Goal: Check status: Check status

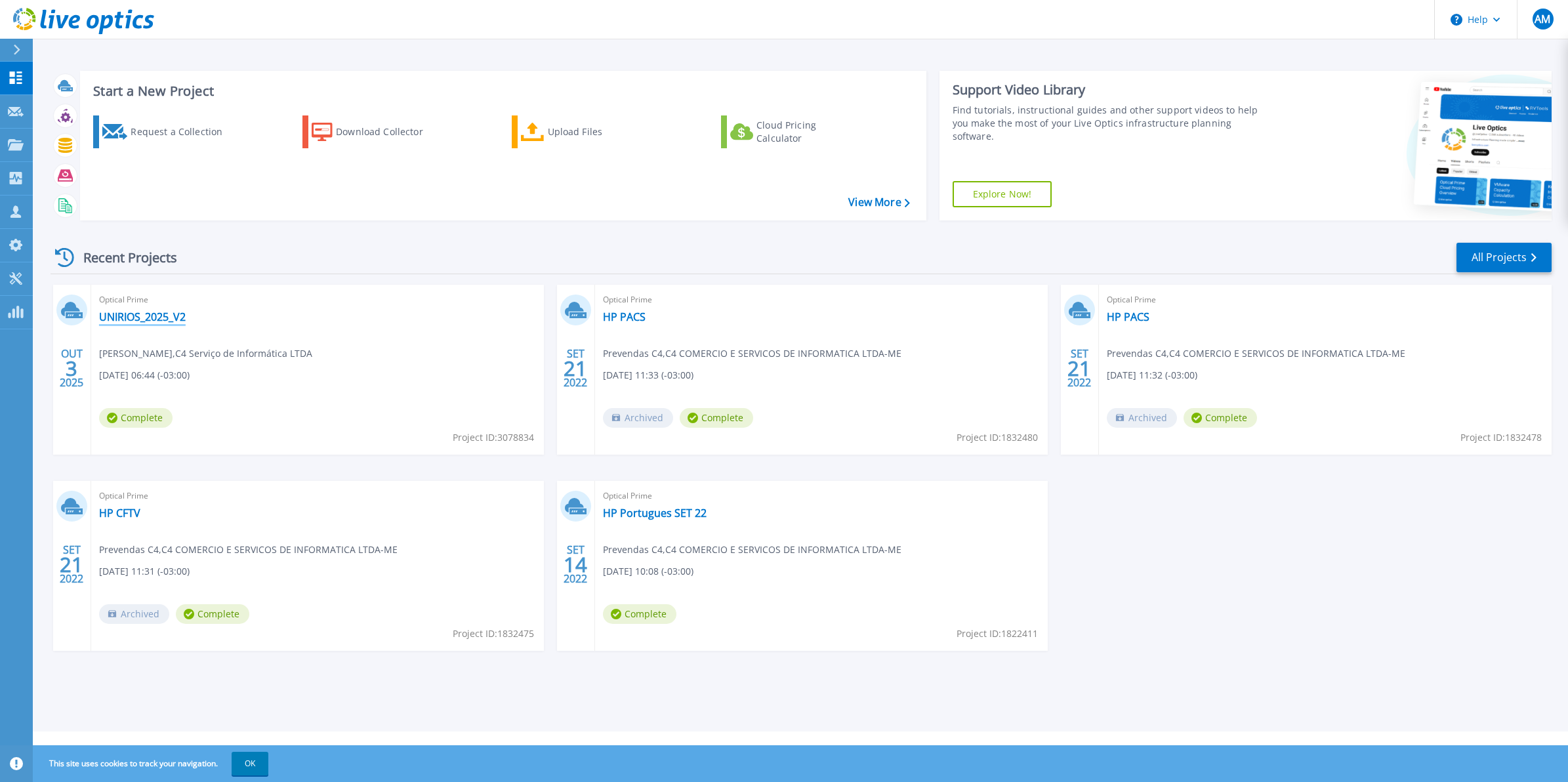
click at [152, 316] on link "UNIRIOS_2025_V2" at bounding box center [142, 317] width 86 height 13
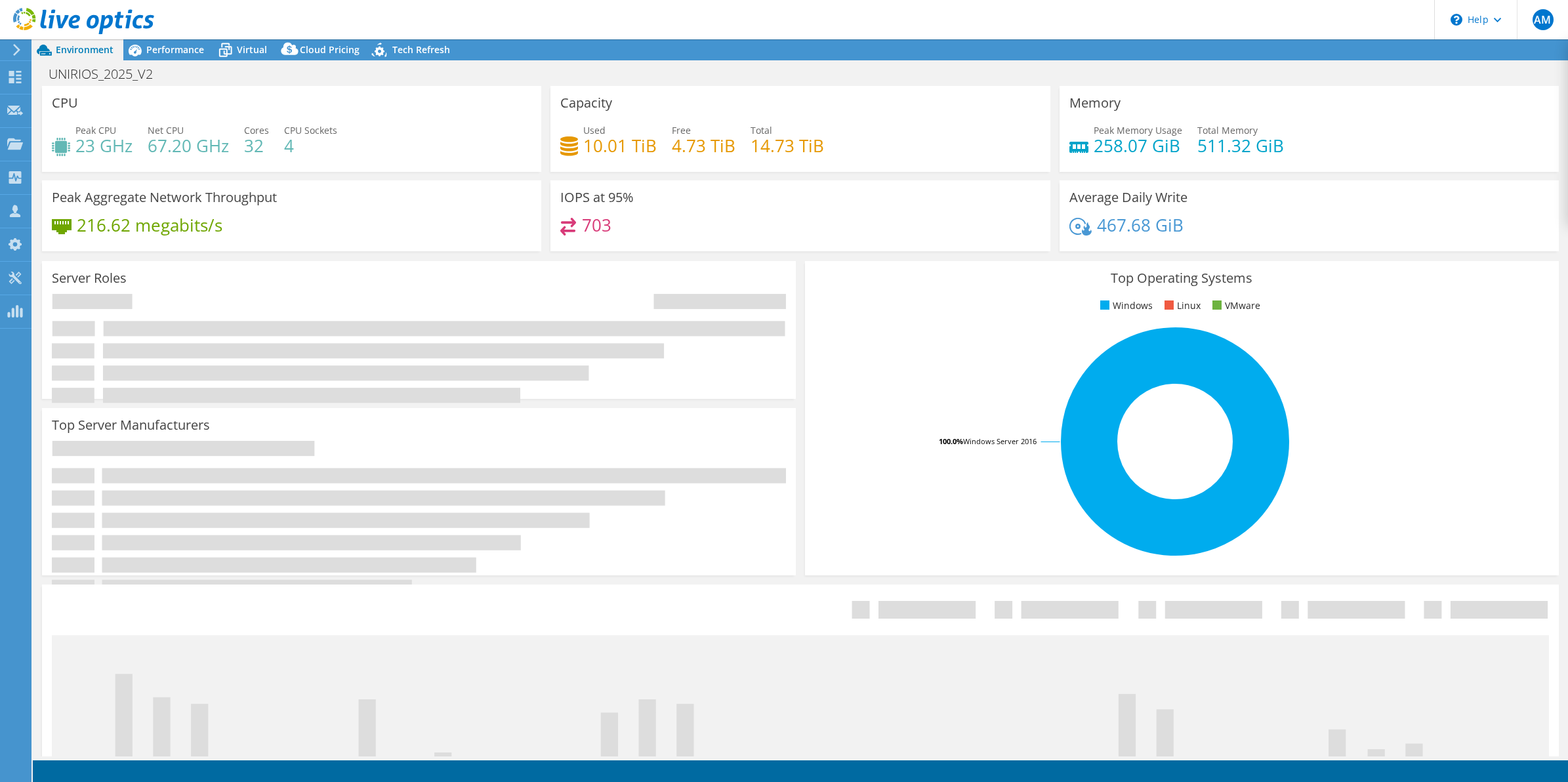
select select "SouthAmerica"
select select "BRL"
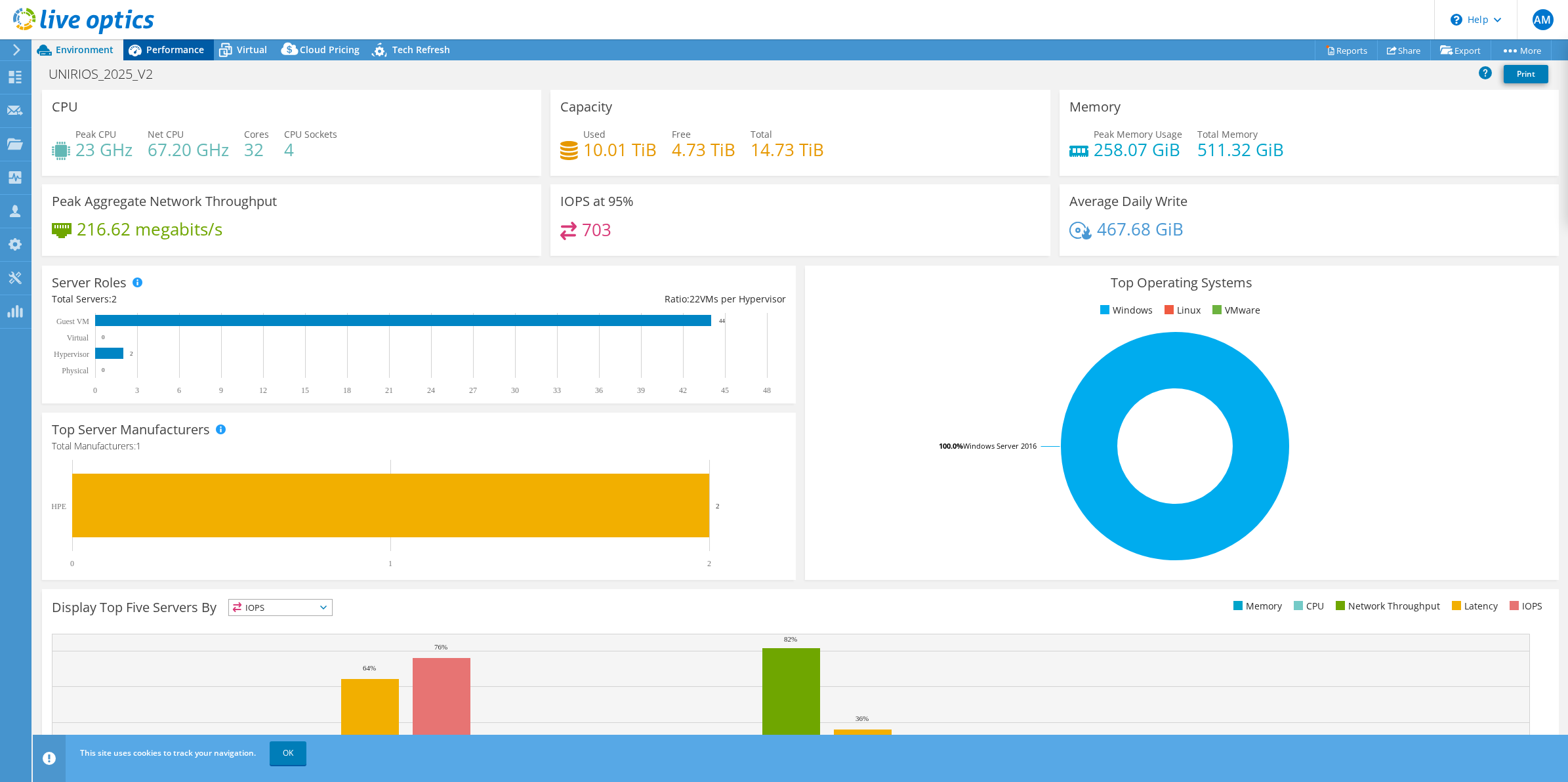
click at [172, 53] on span "Performance" at bounding box center [175, 49] width 58 height 13
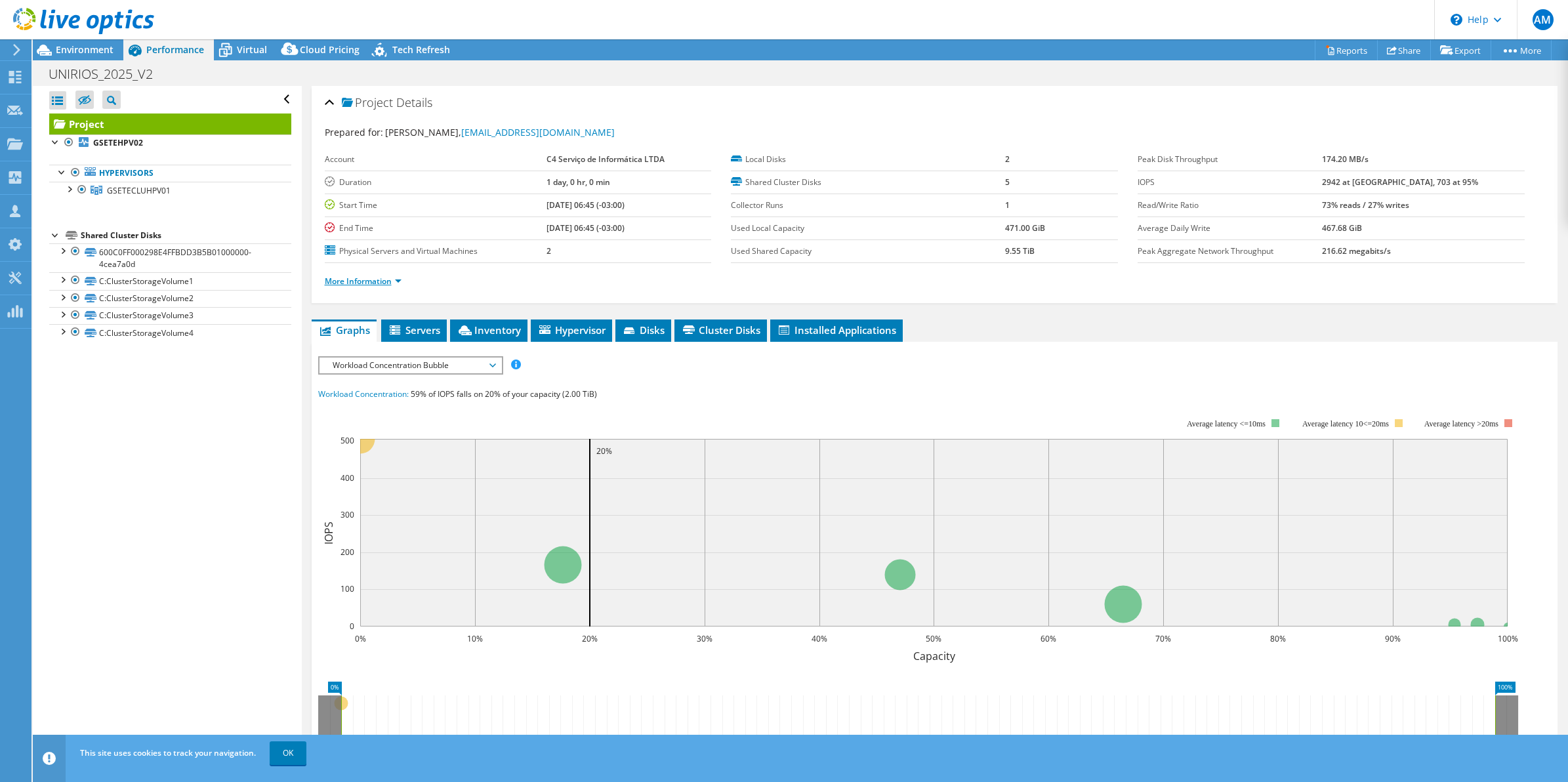
click at [386, 282] on link "More Information" at bounding box center [364, 280] width 77 height 11
